Goal: Task Accomplishment & Management: Manage account settings

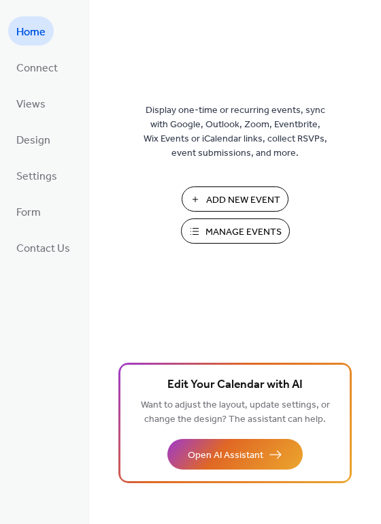
click at [253, 235] on span "Manage Events" at bounding box center [243, 232] width 76 height 14
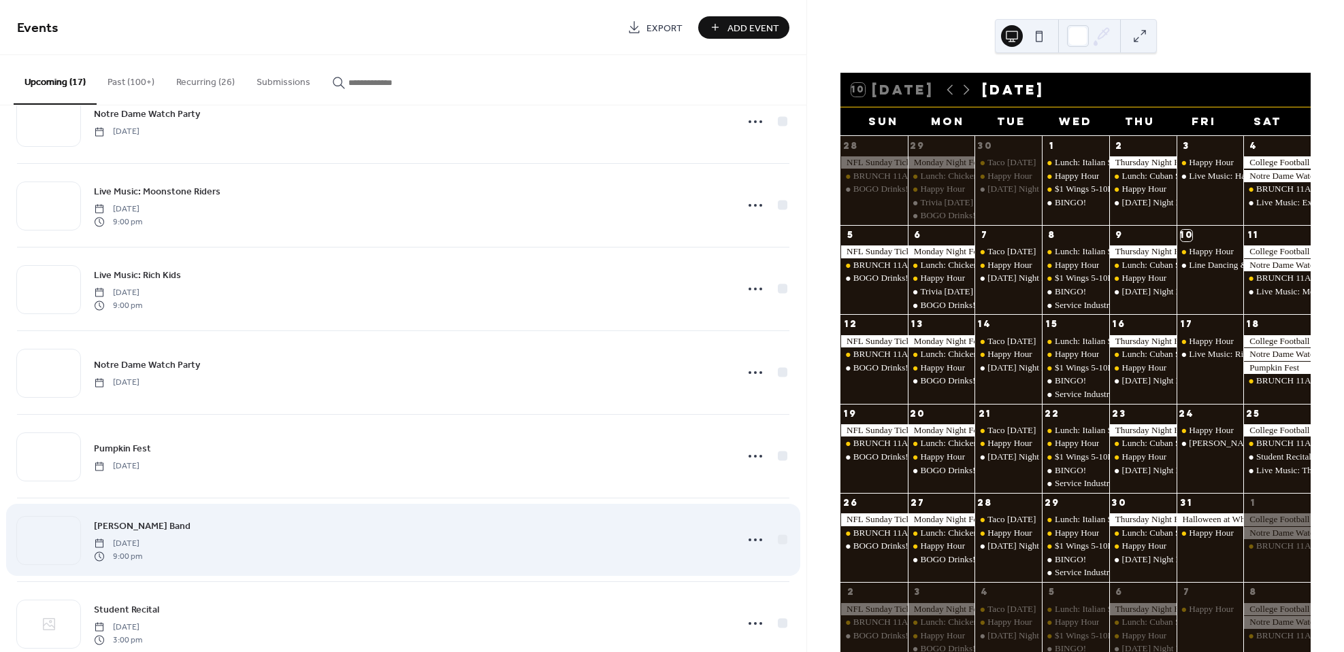
scroll to position [136, 0]
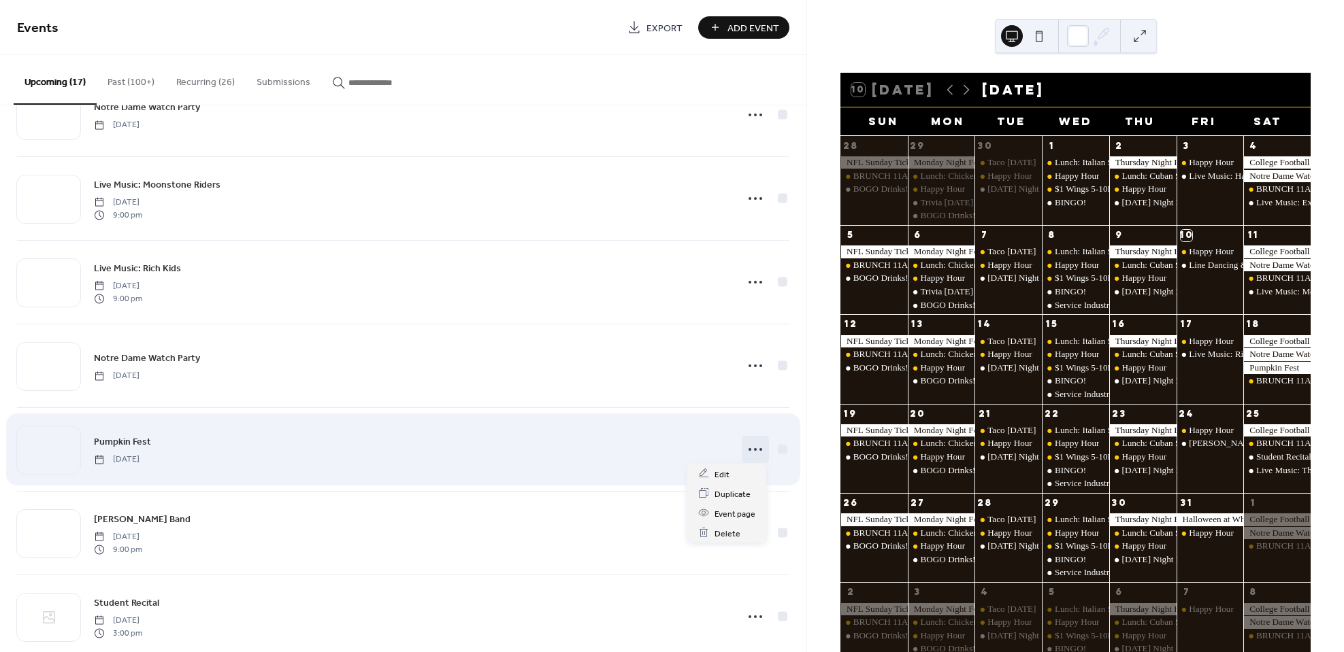
click at [754, 446] on icon at bounding box center [755, 450] width 22 height 22
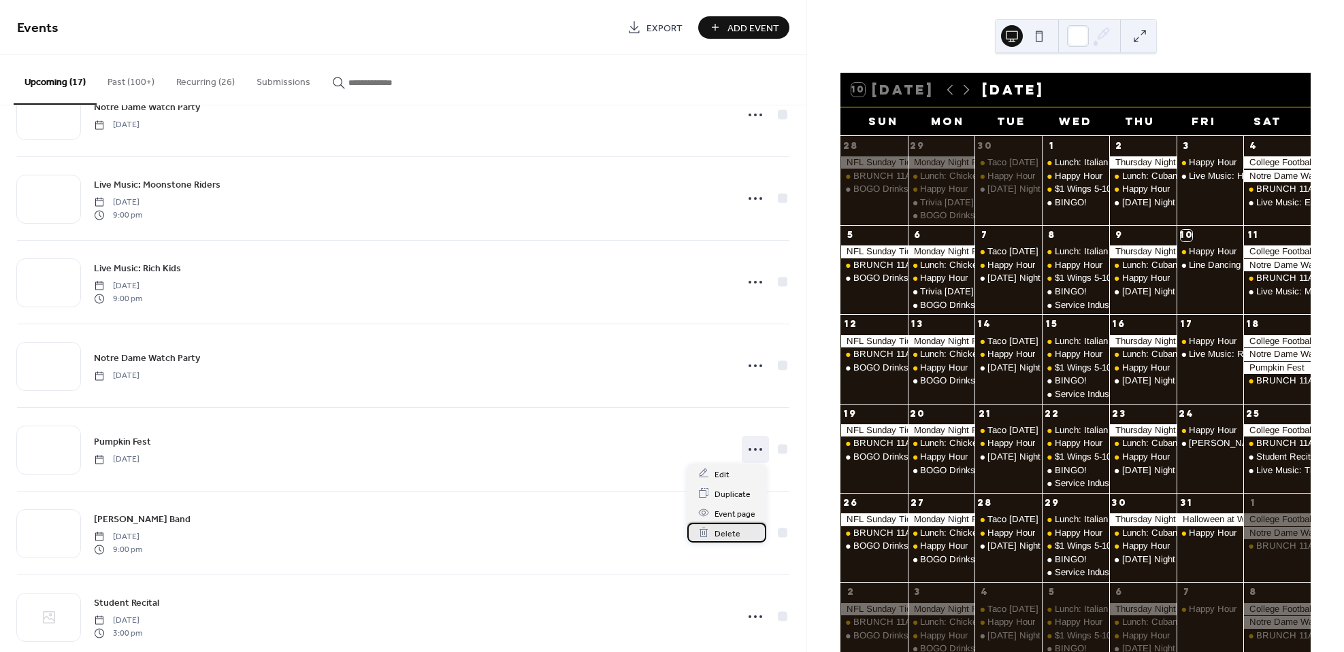
click at [739, 531] on div "Delete" at bounding box center [726, 533] width 79 height 20
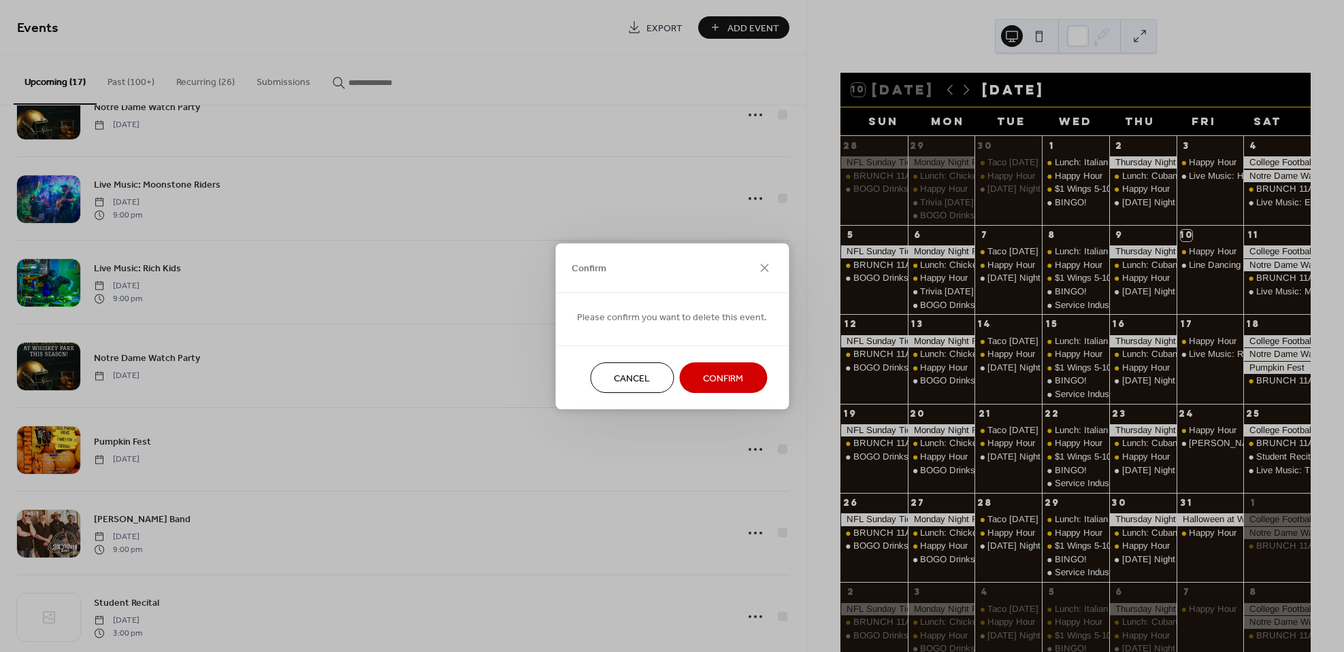
click at [697, 385] on button "Confirm" at bounding box center [723, 378] width 88 height 31
